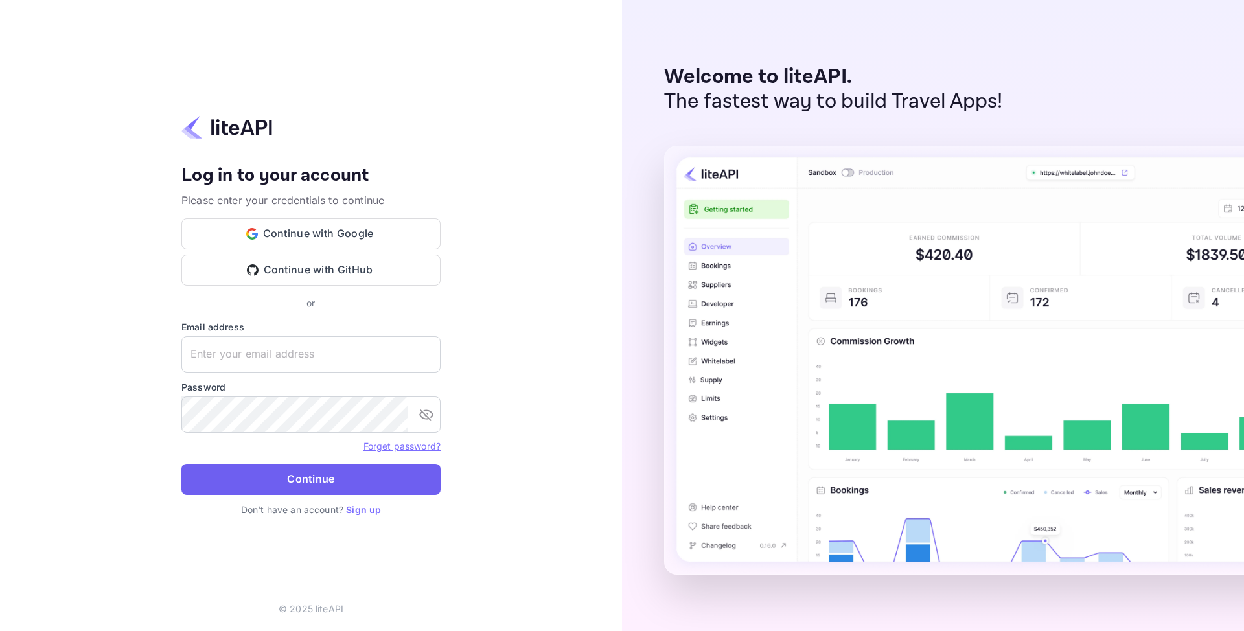
type input "[EMAIL_ADDRESS][DOMAIN_NAME]"
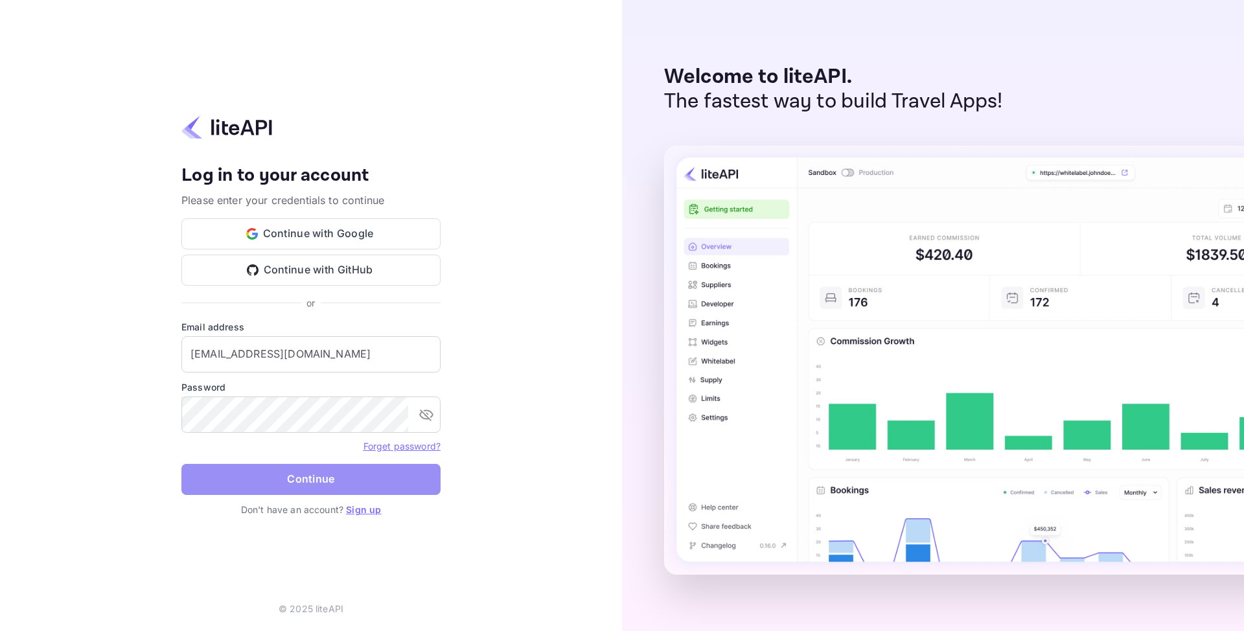
click at [311, 487] on button "Continue" at bounding box center [310, 479] width 259 height 31
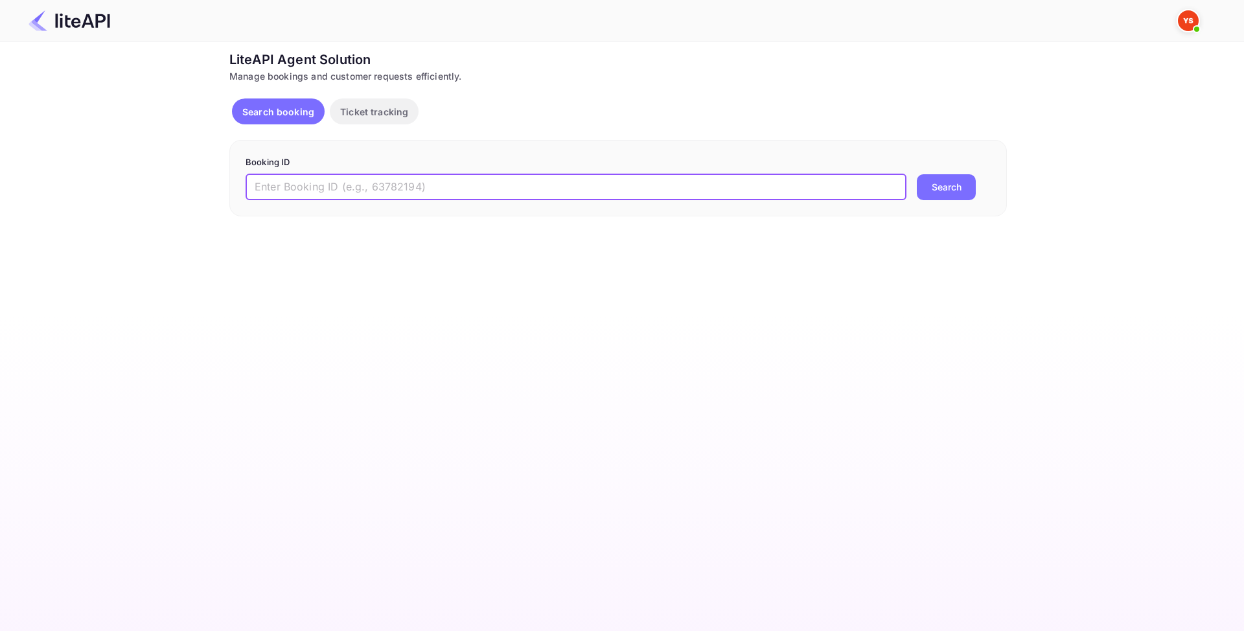
click at [417, 187] on input "text" at bounding box center [576, 187] width 661 height 26
paste input "8721426"
type input "8721426"
click at [942, 193] on button "Search" at bounding box center [946, 187] width 59 height 26
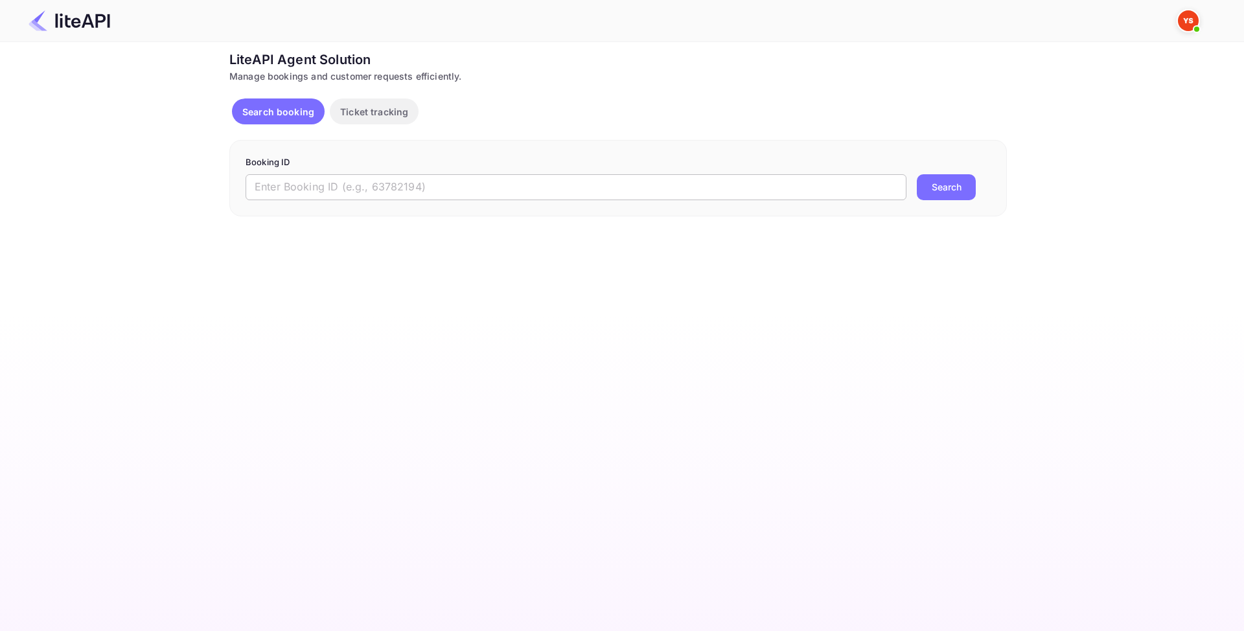
click at [326, 189] on input "text" at bounding box center [576, 187] width 661 height 26
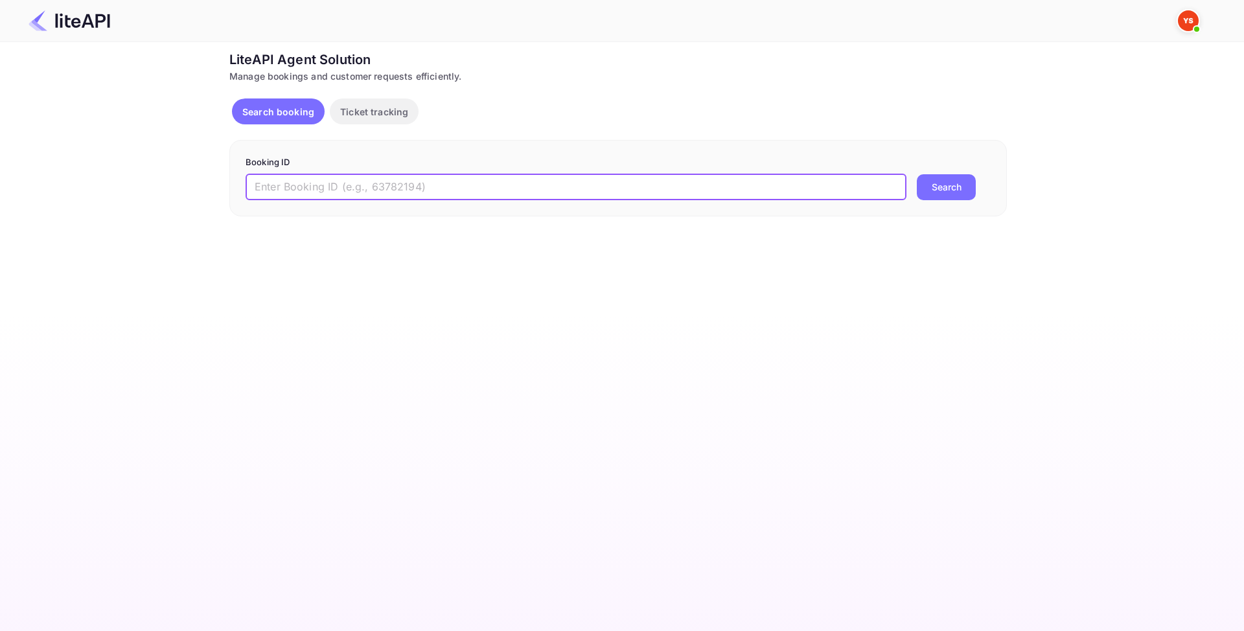
paste input "8721426"
type input "8721426"
click at [942, 183] on button "Search" at bounding box center [946, 187] width 59 height 26
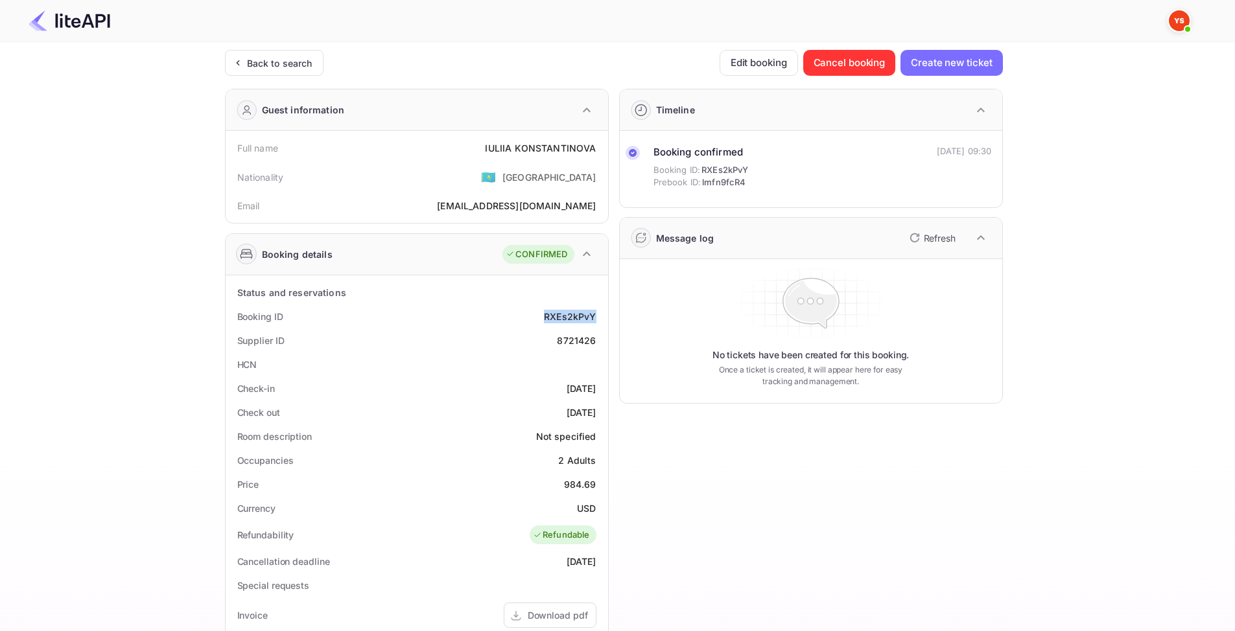
drag, startPoint x: 544, startPoint y: 318, endPoint x: 596, endPoint y: 318, distance: 51.9
click at [596, 318] on div "Booking ID RXEs2kPvY" at bounding box center [417, 317] width 372 height 24
copy div "RXEs2kPvY"
drag, startPoint x: 561, startPoint y: 343, endPoint x: 598, endPoint y: 344, distance: 36.9
click at [598, 344] on div "Supplier ID 8721426" at bounding box center [417, 341] width 372 height 24
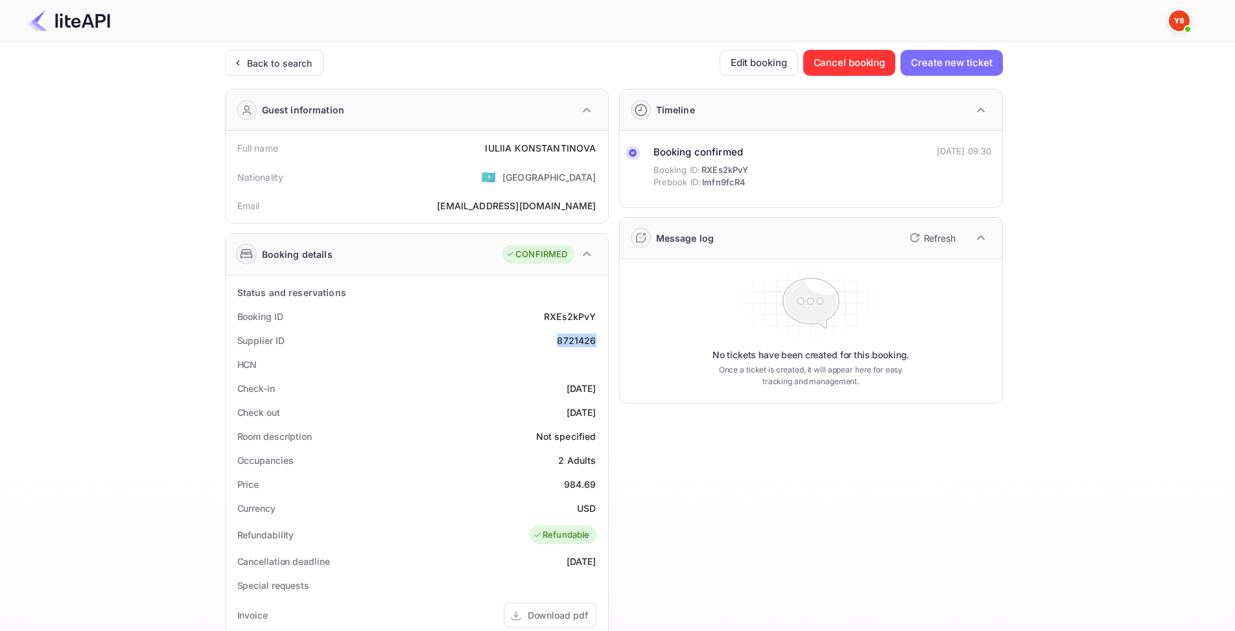
copy div "8721426"
drag, startPoint x: 482, startPoint y: 151, endPoint x: 595, endPoint y: 150, distance: 112.8
click at [595, 150] on div "Full name [PERSON_NAME]" at bounding box center [417, 148] width 372 height 24
copy div "[PERSON_NAME]"
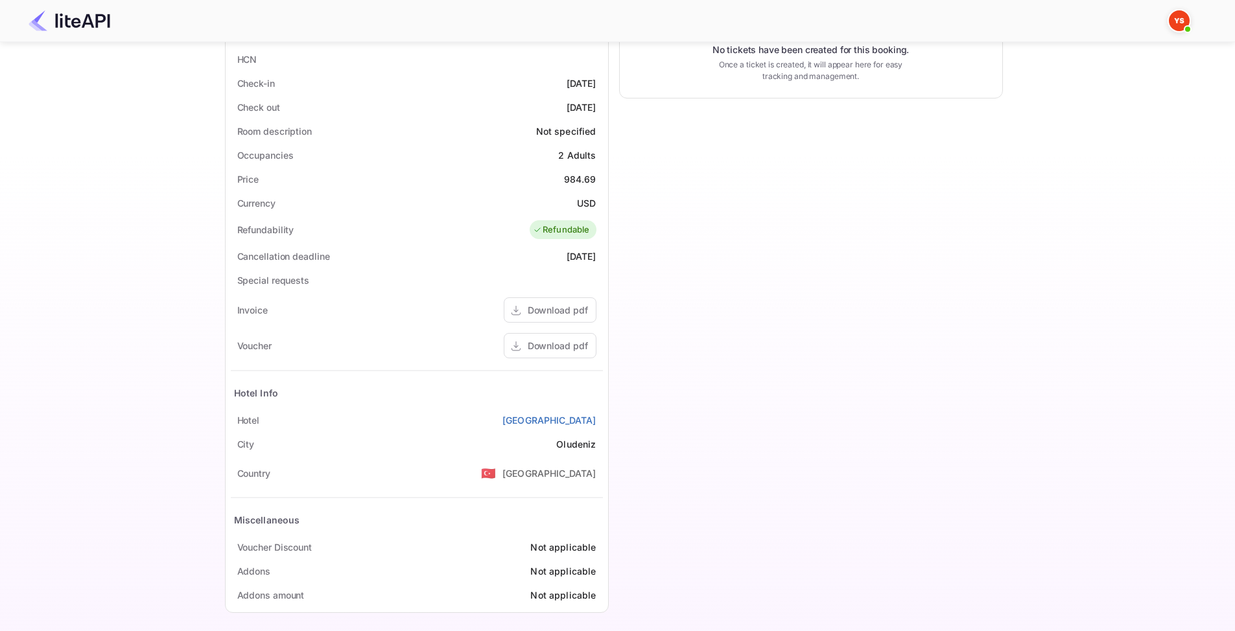
scroll to position [312, 0]
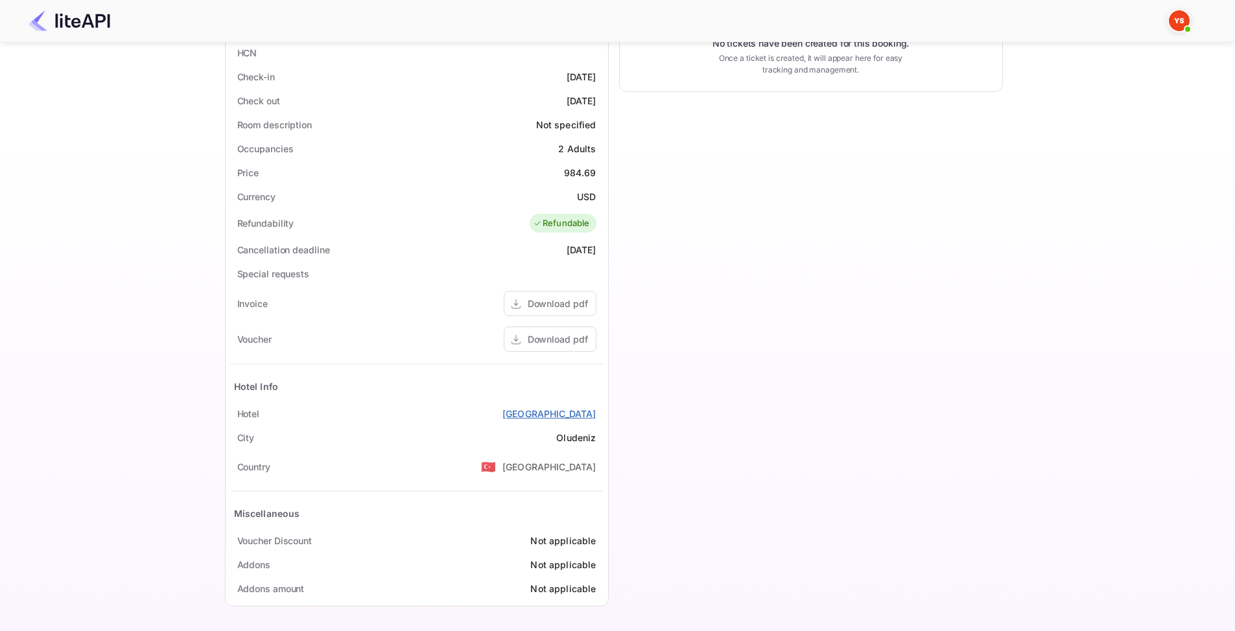
drag, startPoint x: 498, startPoint y: 414, endPoint x: 595, endPoint y: 417, distance: 96.6
click at [595, 417] on div "[GEOGRAPHIC_DATA]" at bounding box center [417, 414] width 372 height 24
copy link "[GEOGRAPHIC_DATA]"
